Goal: Task Accomplishment & Management: Use online tool/utility

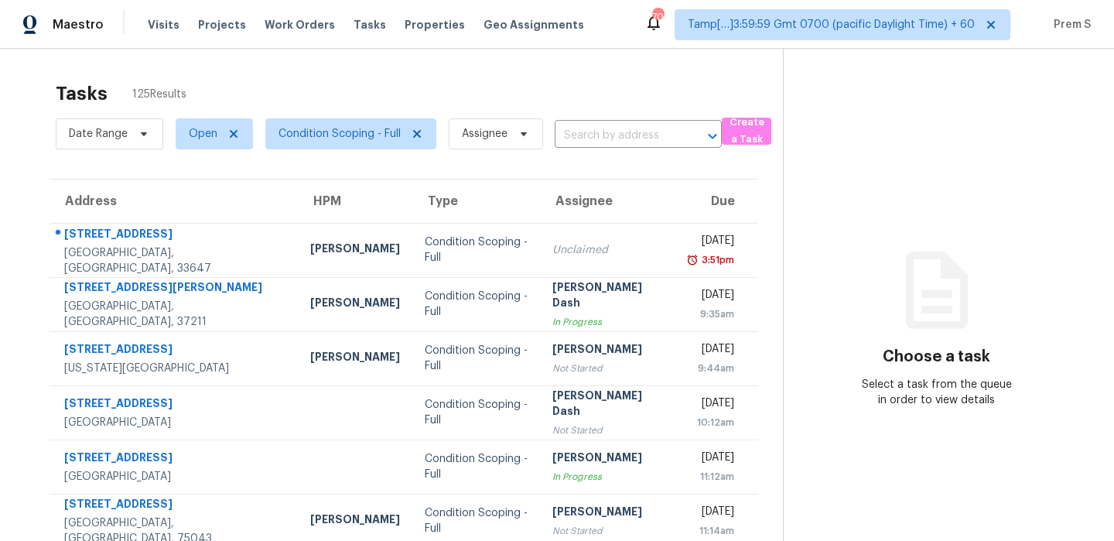
click at [299, 98] on div "Tasks 125 Results" at bounding box center [419, 94] width 727 height 40
click at [312, 143] on span "Condition Scoping - Full" at bounding box center [350, 133] width 171 height 31
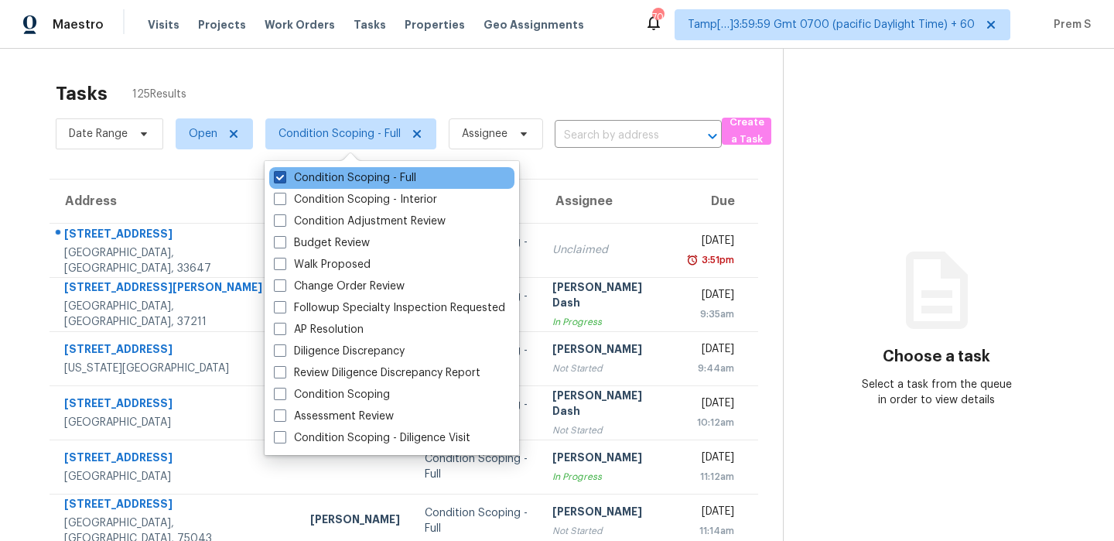
click at [311, 178] on label "Condition Scoping - Full" at bounding box center [345, 177] width 142 height 15
click at [284, 178] on input "Condition Scoping - Full" at bounding box center [279, 175] width 10 height 10
checkbox input "false"
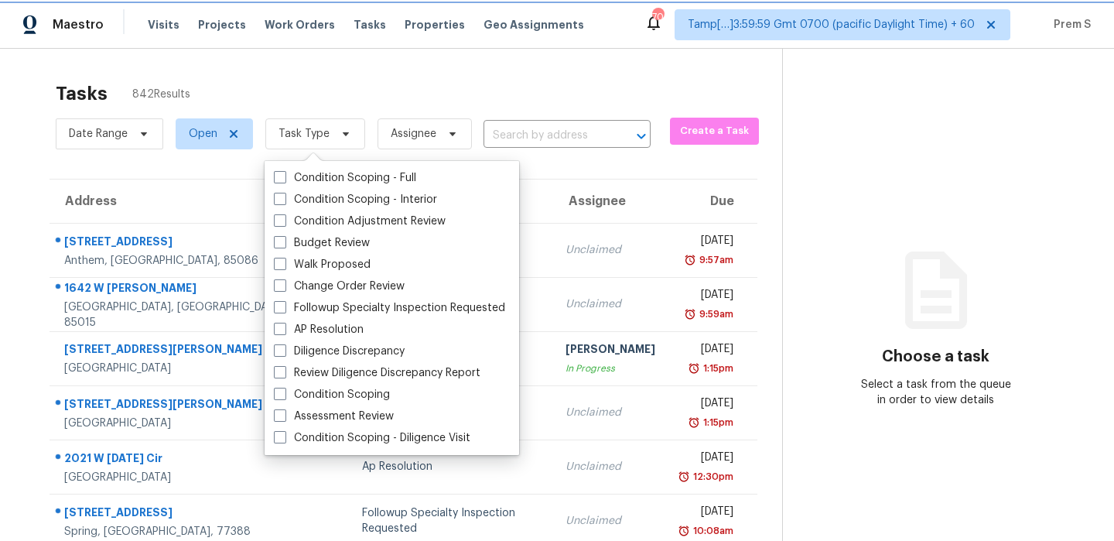
click at [314, 139] on span "Task Type" at bounding box center [304, 133] width 51 height 15
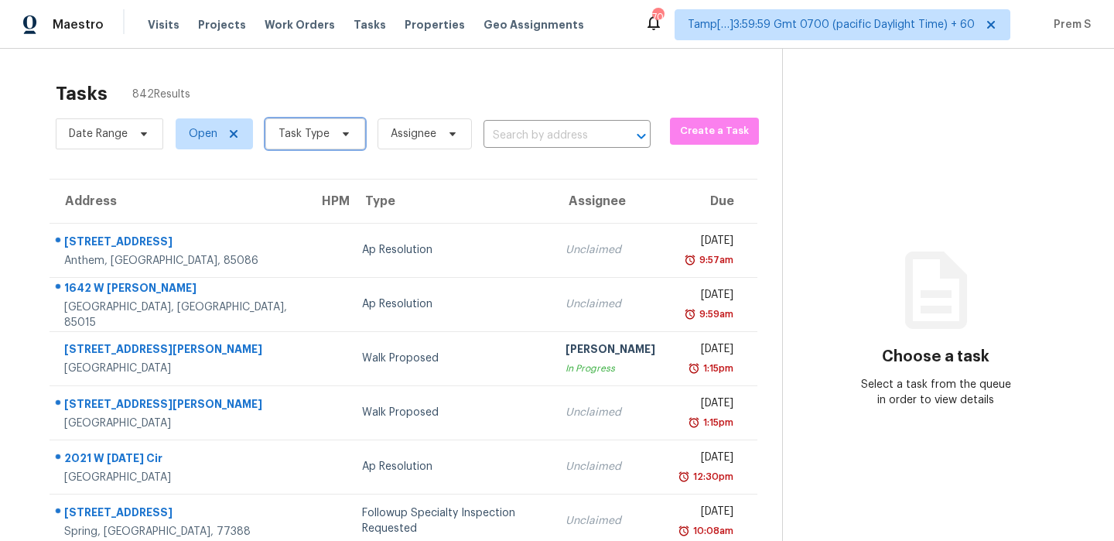
click at [314, 139] on span "Task Type" at bounding box center [304, 133] width 51 height 15
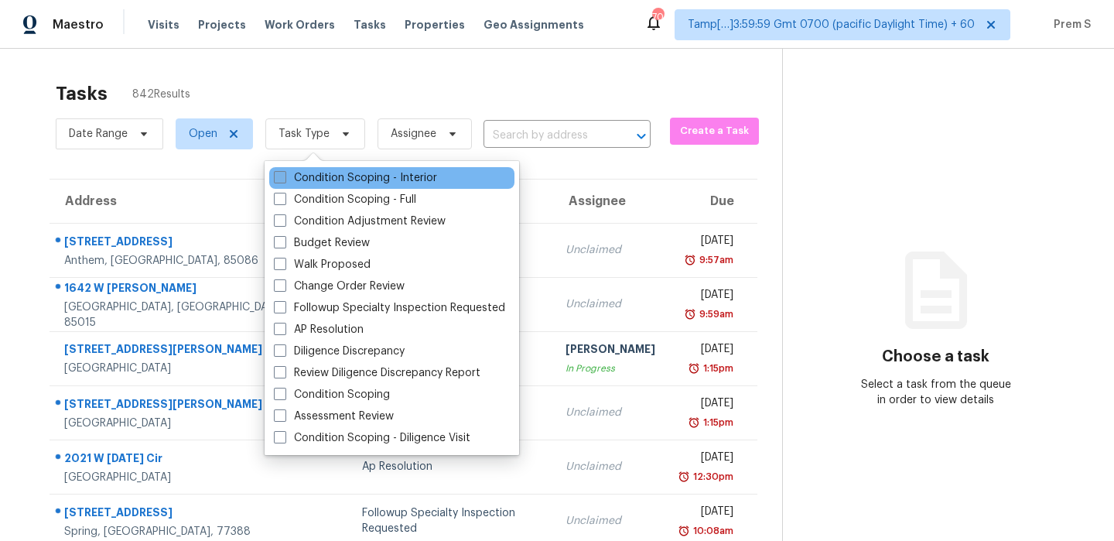
click at [303, 182] on label "Condition Scoping - Interior" at bounding box center [355, 177] width 163 height 15
click at [284, 180] on input "Condition Scoping - Interior" at bounding box center [279, 175] width 10 height 10
checkbox input "true"
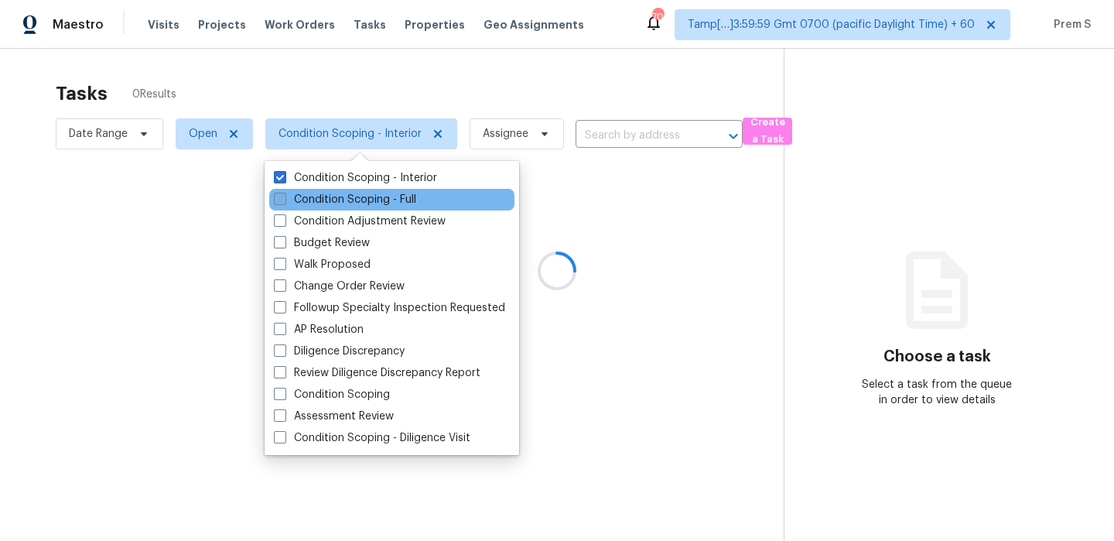
click at [295, 200] on label "Condition Scoping - Full" at bounding box center [345, 199] width 142 height 15
click at [284, 200] on input "Condition Scoping - Full" at bounding box center [279, 197] width 10 height 10
checkbox input "true"
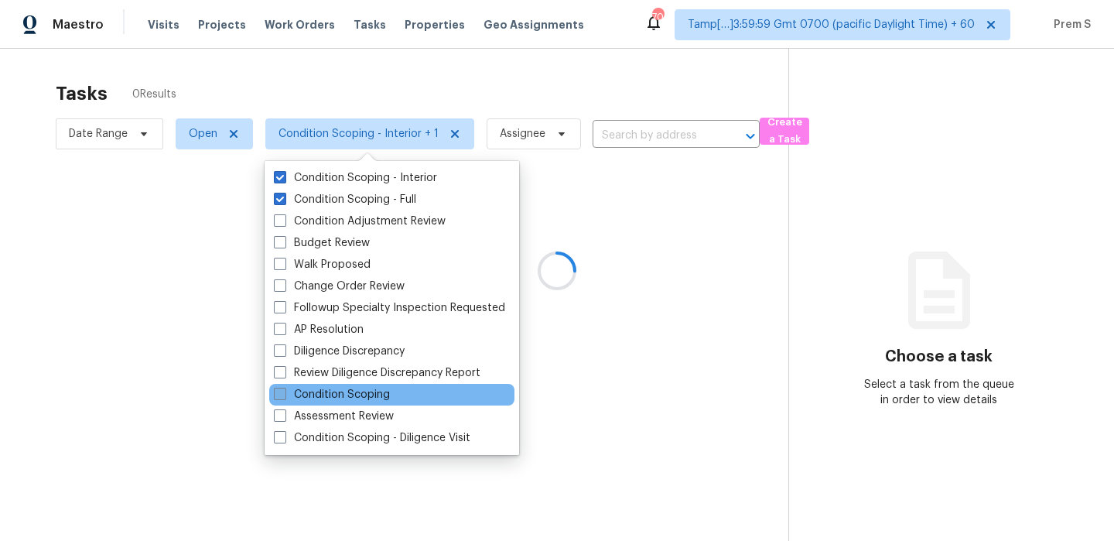
click at [361, 394] on label "Condition Scoping" at bounding box center [332, 394] width 116 height 15
click at [284, 394] on input "Condition Scoping" at bounding box center [279, 392] width 10 height 10
checkbox input "true"
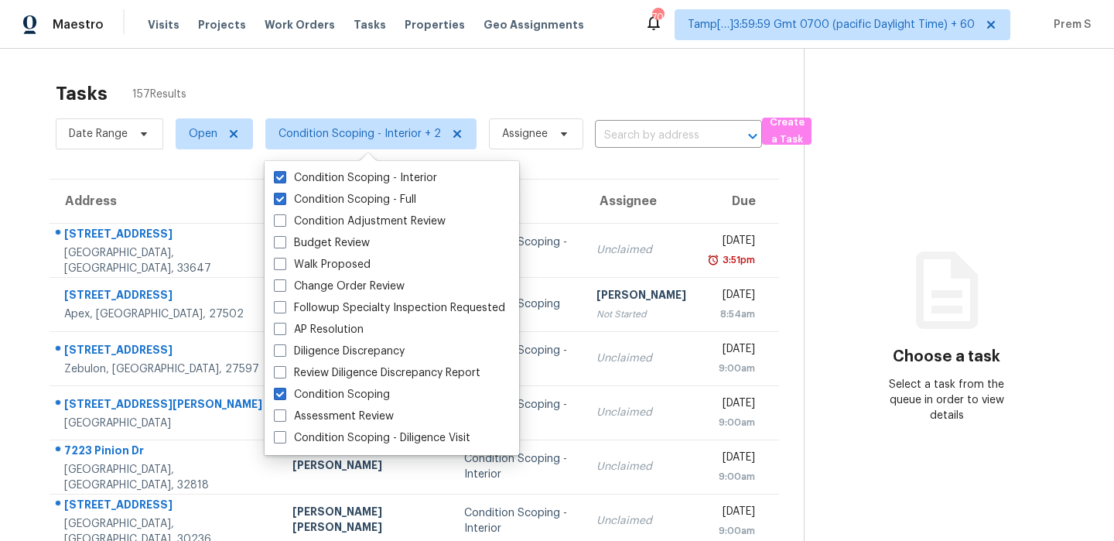
click at [364, 98] on div "Tasks 157 Results" at bounding box center [430, 94] width 748 height 40
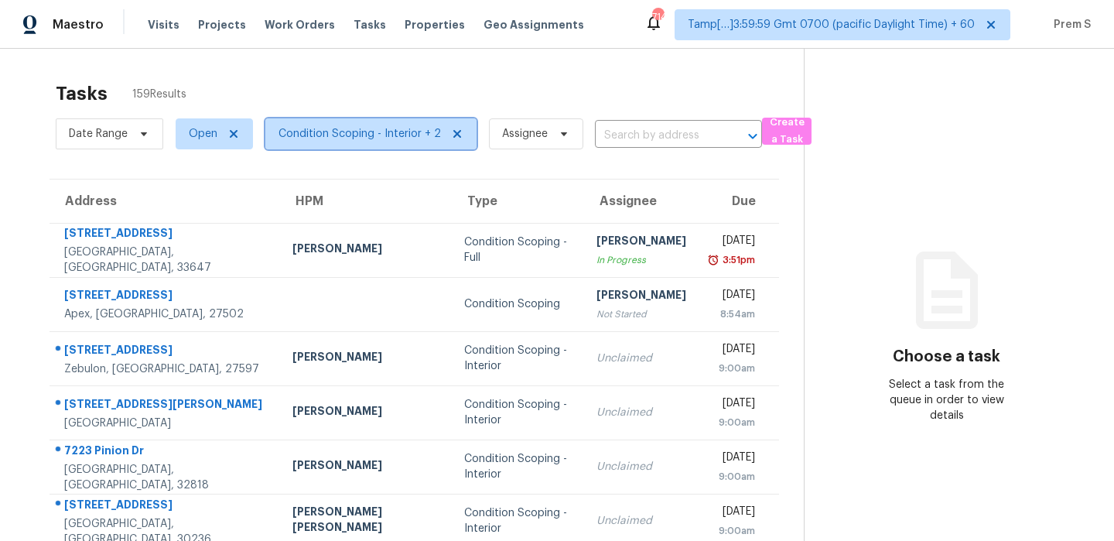
click at [364, 144] on span "Condition Scoping - Interior + 2" at bounding box center [370, 133] width 211 height 31
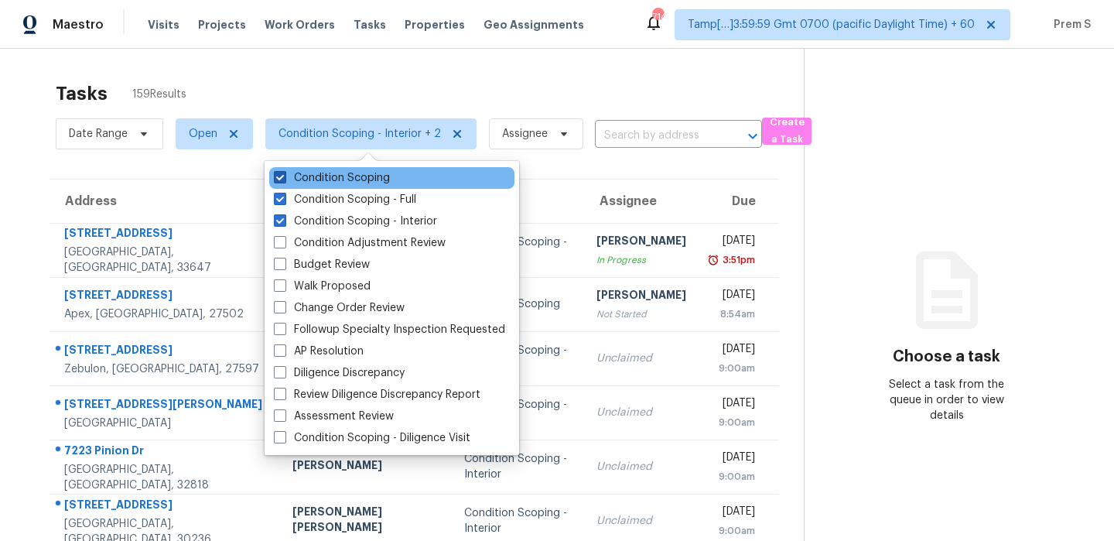
click at [345, 181] on label "Condition Scoping" at bounding box center [332, 177] width 116 height 15
click at [284, 180] on input "Condition Scoping" at bounding box center [279, 175] width 10 height 10
checkbox input "false"
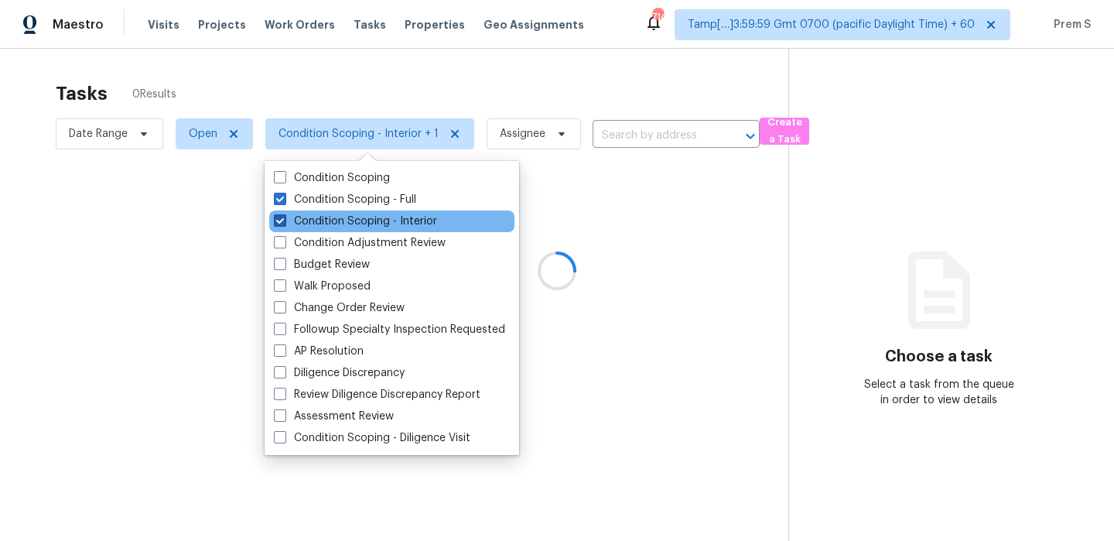
click at [335, 218] on label "Condition Scoping - Interior" at bounding box center [355, 221] width 163 height 15
click at [284, 218] on input "Condition Scoping - Interior" at bounding box center [279, 219] width 10 height 10
checkbox input "false"
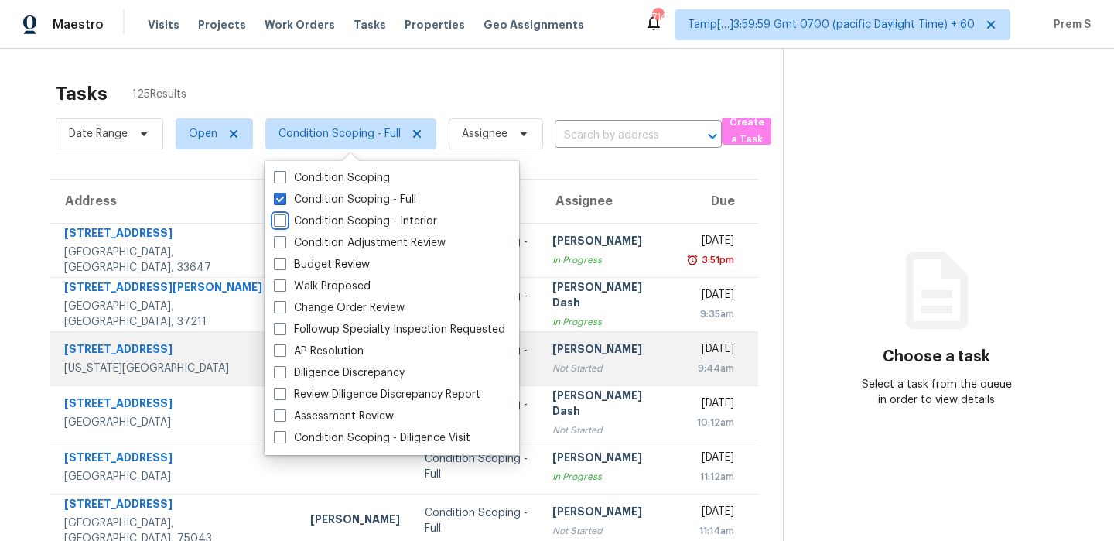
scroll to position [265, 0]
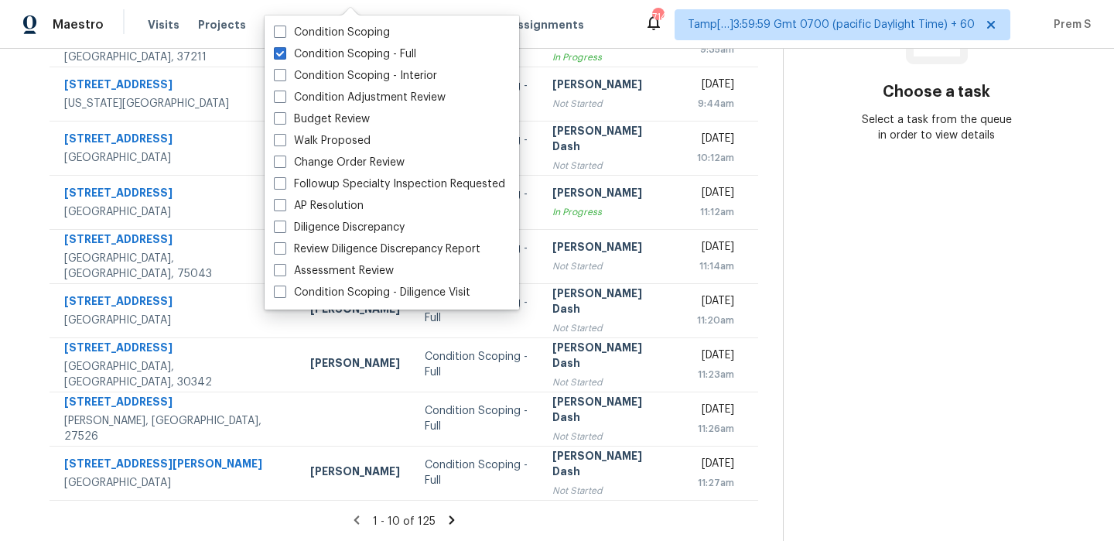
click at [446, 523] on icon at bounding box center [452, 520] width 14 height 14
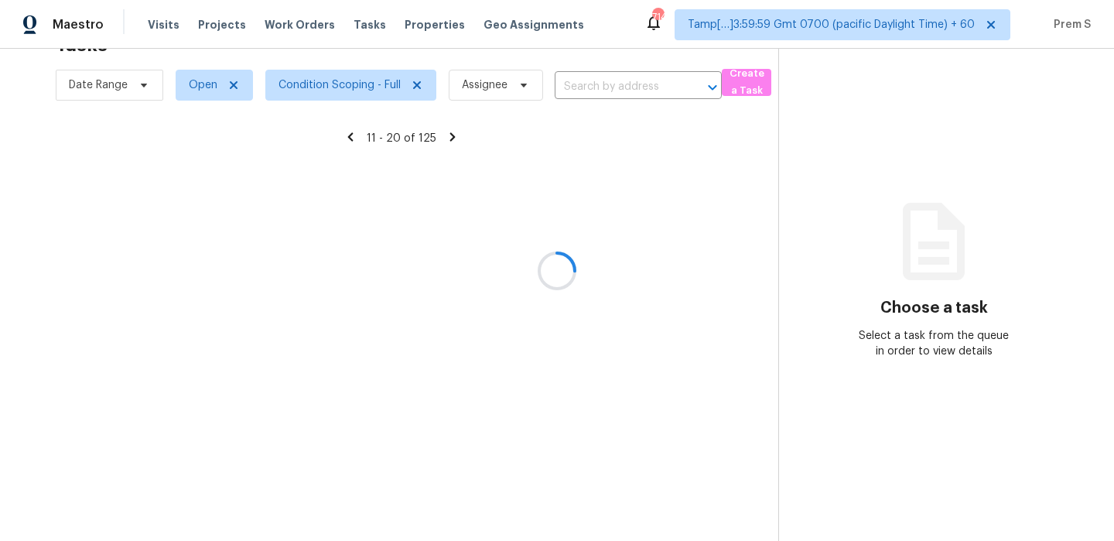
scroll to position [49, 0]
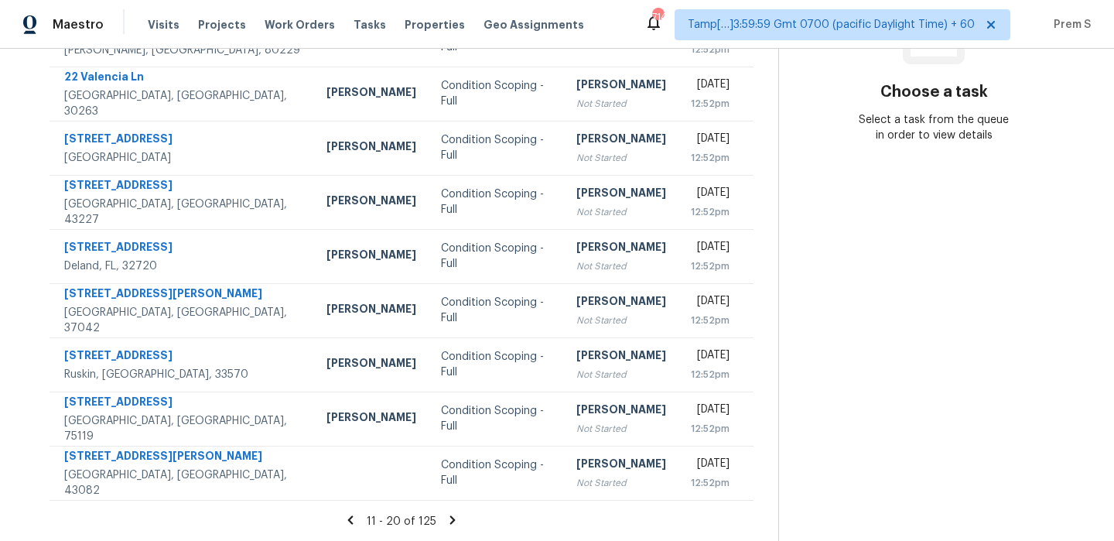
click at [446, 523] on icon at bounding box center [453, 520] width 14 height 14
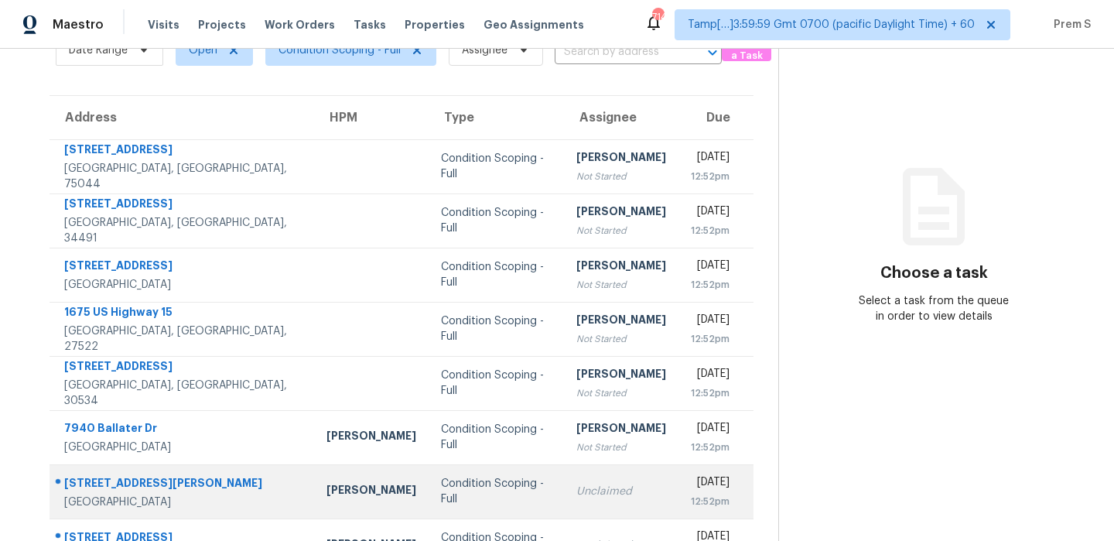
scroll to position [265, 0]
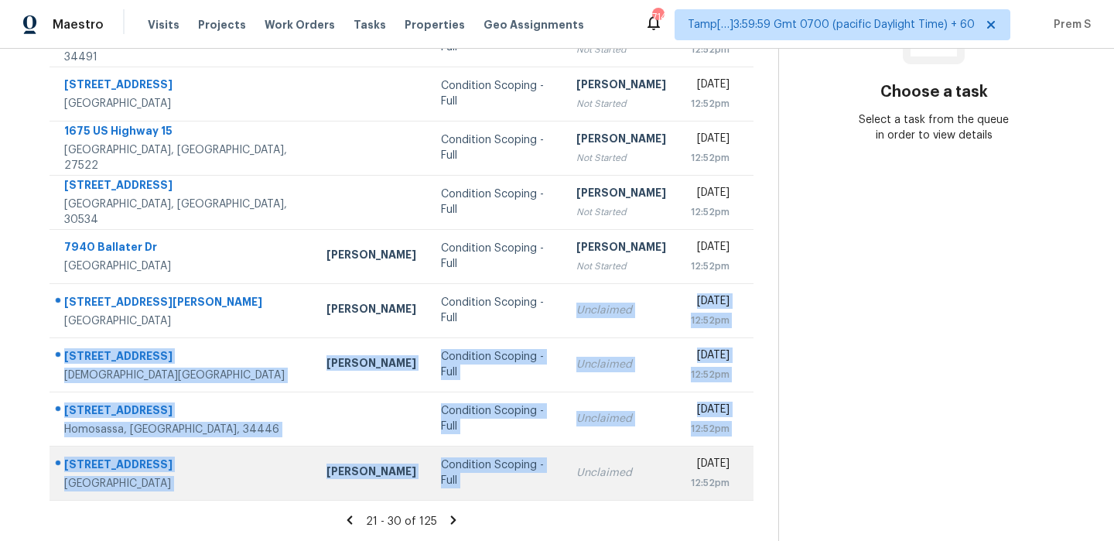
drag, startPoint x: 490, startPoint y: 308, endPoint x: 492, endPoint y: 470, distance: 162.5
click at [492, 471] on tbody "3326 Flagstone Dr Garland, TX, 75044 Condition Scoping - Full Pavithran Omsekar…" at bounding box center [402, 229] width 704 height 542
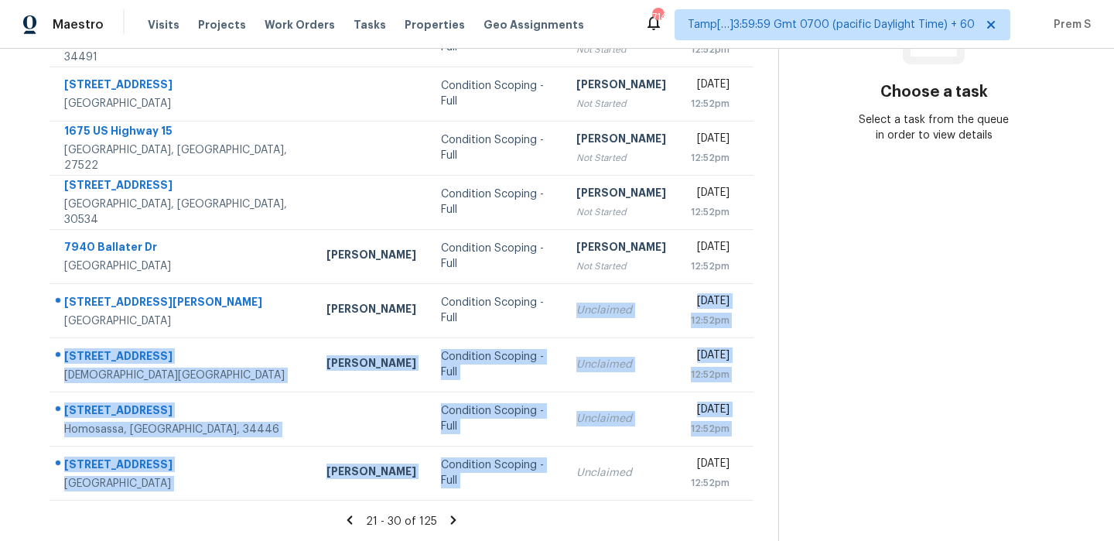
click at [451, 522] on icon at bounding box center [453, 520] width 14 height 14
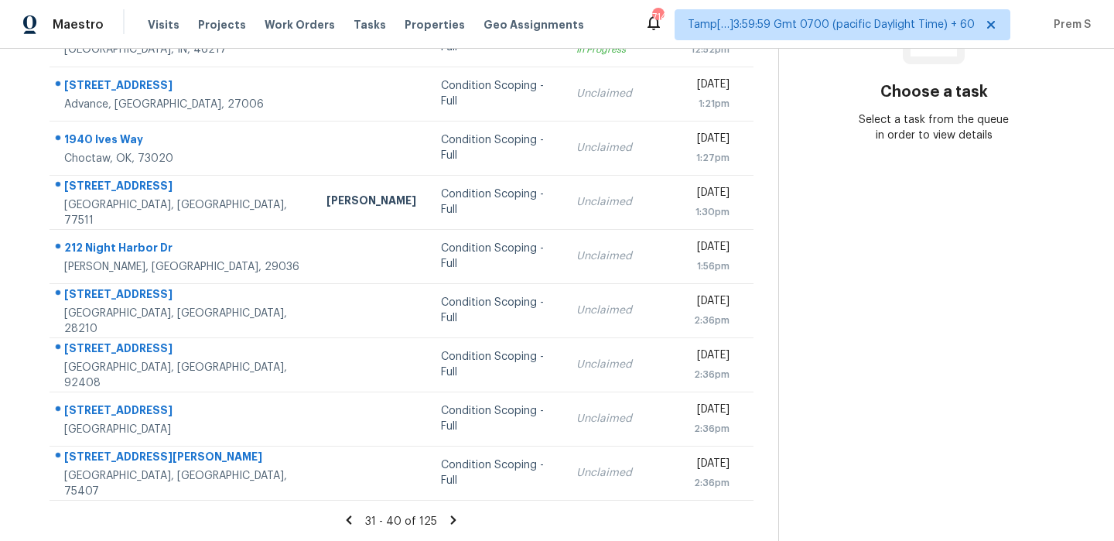
click at [452, 520] on icon at bounding box center [453, 519] width 5 height 9
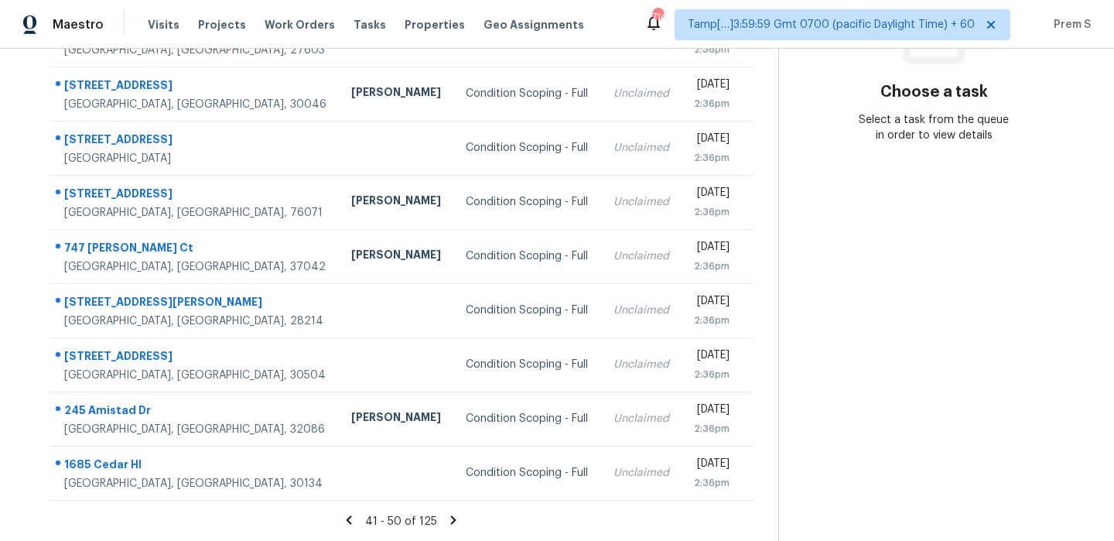
click at [451, 520] on icon at bounding box center [453, 519] width 5 height 9
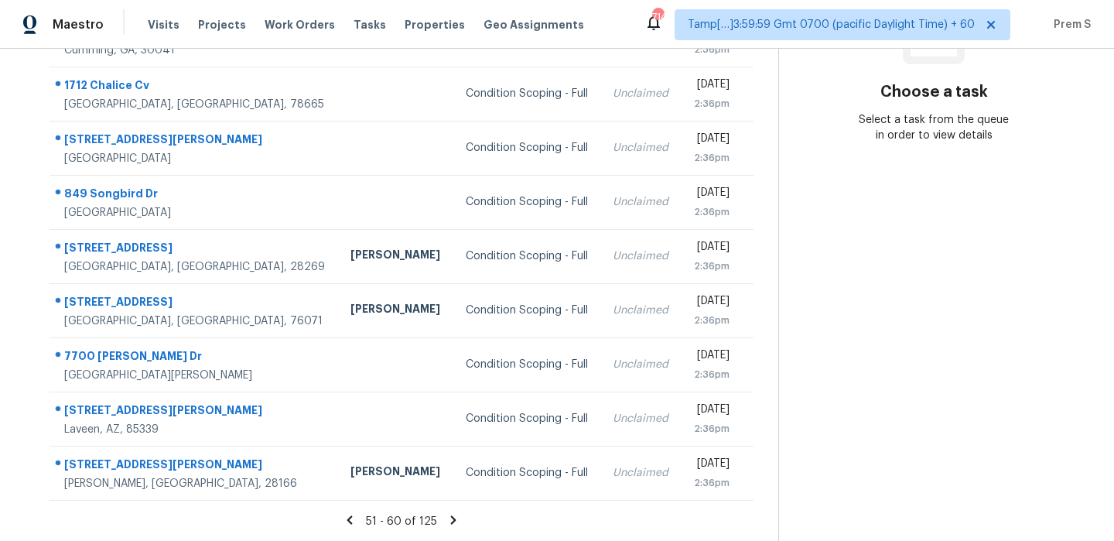
click at [451, 520] on icon at bounding box center [453, 519] width 5 height 9
